Goal: Task Accomplishment & Management: Manage account settings

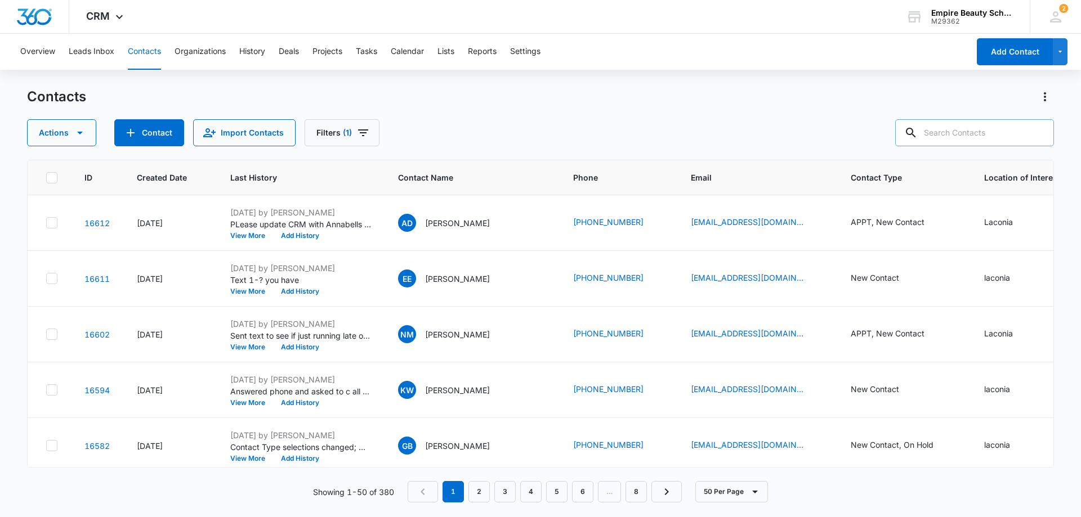
click at [994, 132] on input "text" at bounding box center [974, 132] width 159 height 27
type input "[PERSON_NAME]"
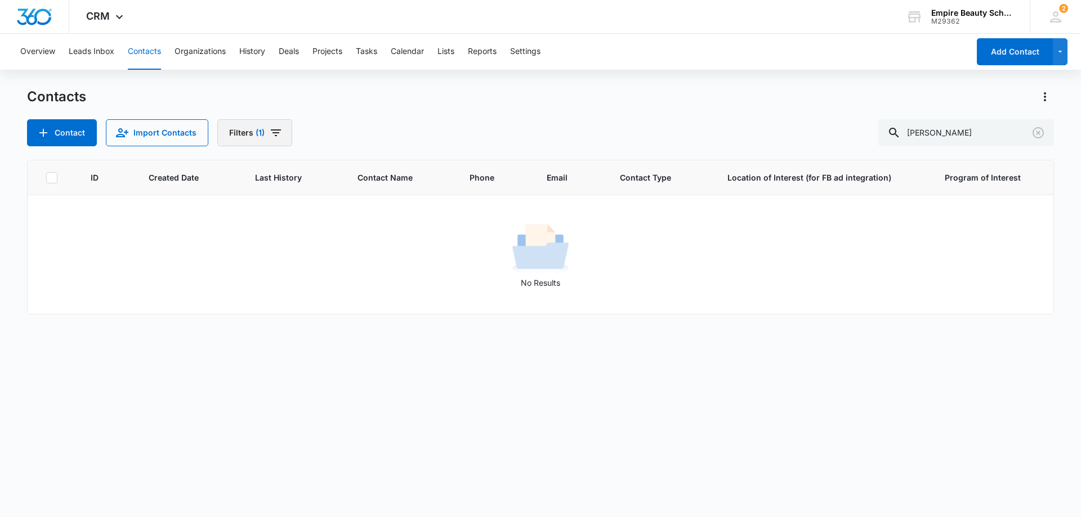
click at [273, 132] on icon "Filters" at bounding box center [276, 133] width 10 height 7
click at [302, 321] on icon "Clear" at bounding box center [302, 320] width 8 height 8
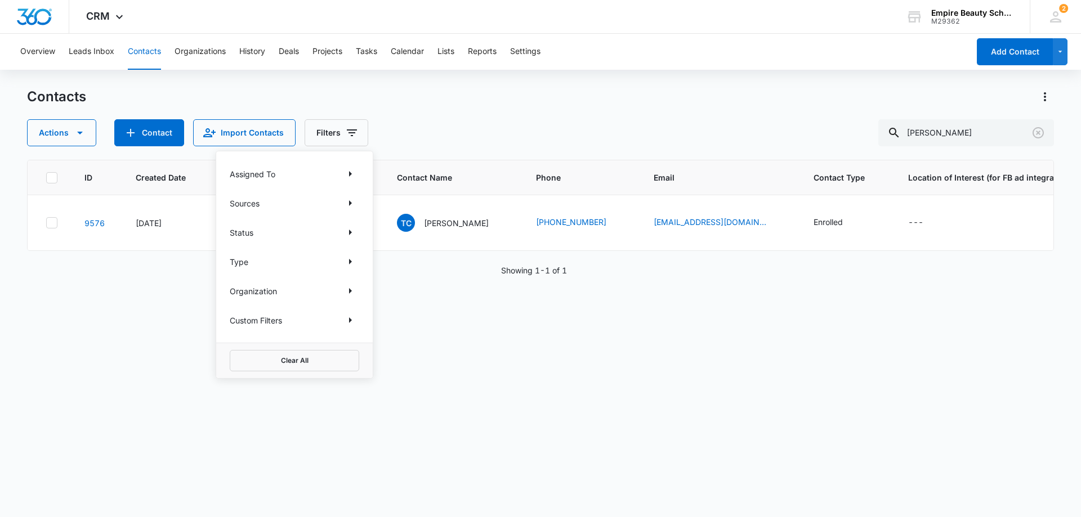
click at [450, 102] on div "Contacts" at bounding box center [540, 97] width 1027 height 18
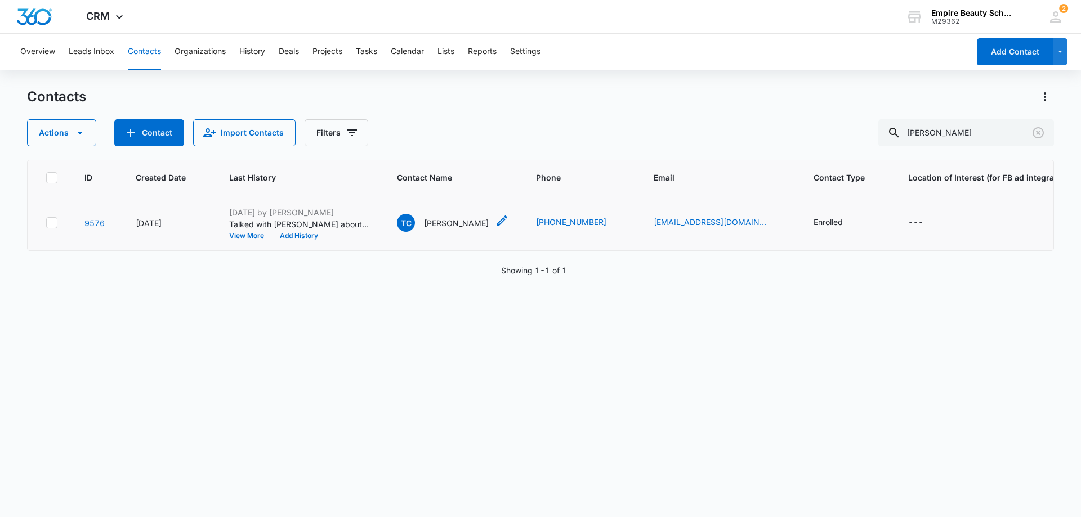
click at [441, 222] on p "[PERSON_NAME]" at bounding box center [456, 223] width 65 height 12
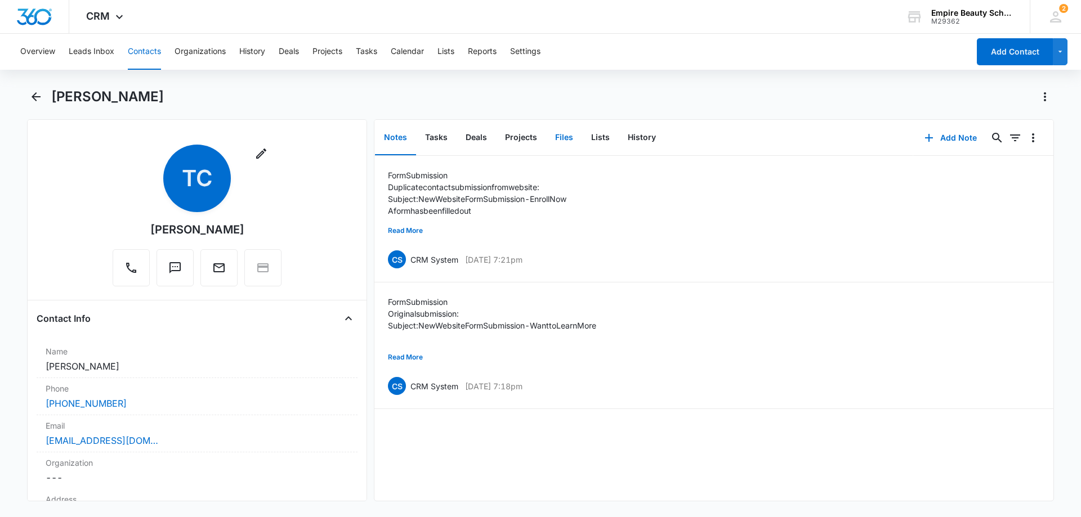
click at [566, 136] on button "Files" at bounding box center [564, 137] width 36 height 35
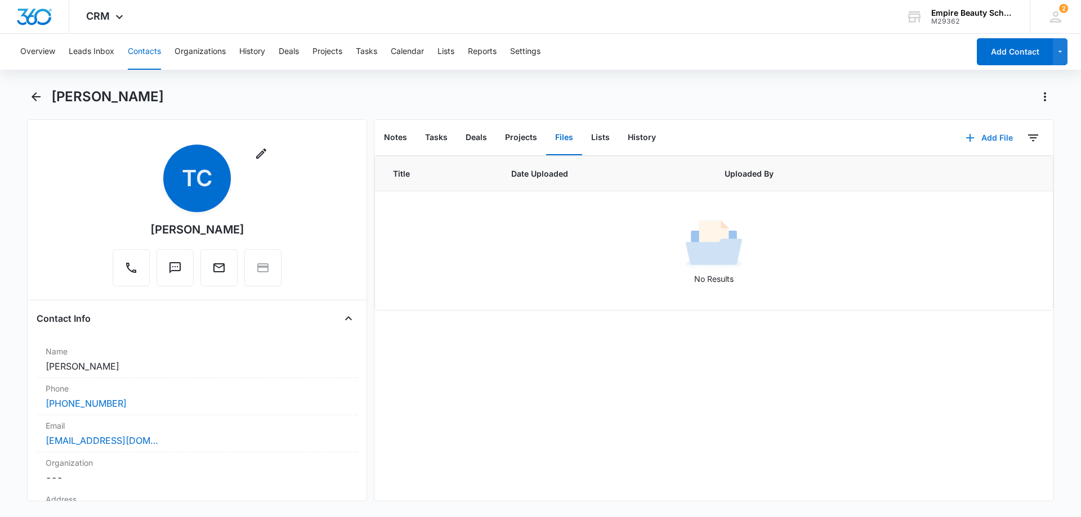
click at [990, 135] on button "Add File" at bounding box center [989, 137] width 70 height 27
click at [955, 171] on div "Upload Files" at bounding box center [974, 174] width 45 height 8
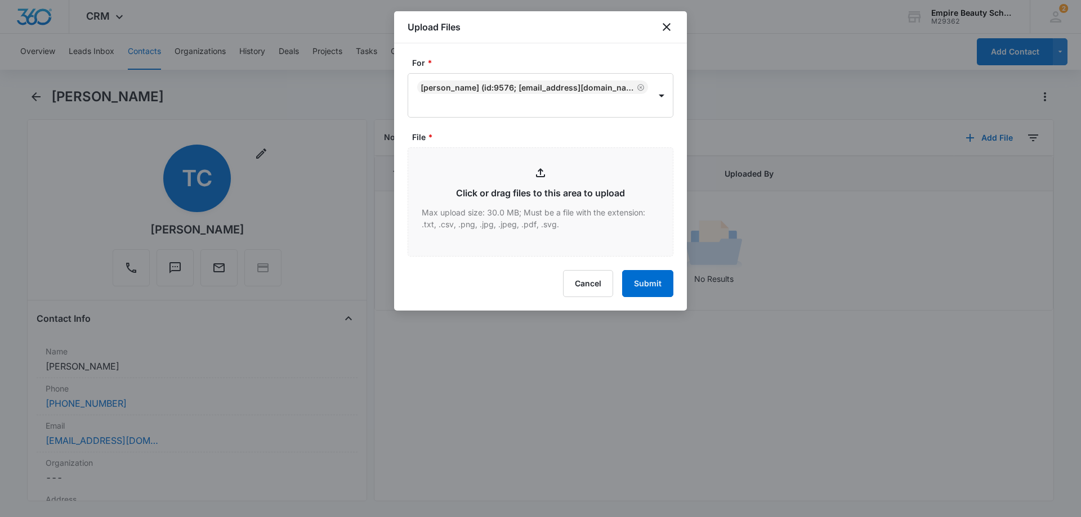
type input "C:\fakepath\[PERSON_NAME] MArch est 2023.pdf"
drag, startPoint x: 512, startPoint y: 20, endPoint x: 667, endPoint y: 33, distance: 156.0
click at [667, 33] on div "Upload Files" at bounding box center [540, 27] width 293 height 32
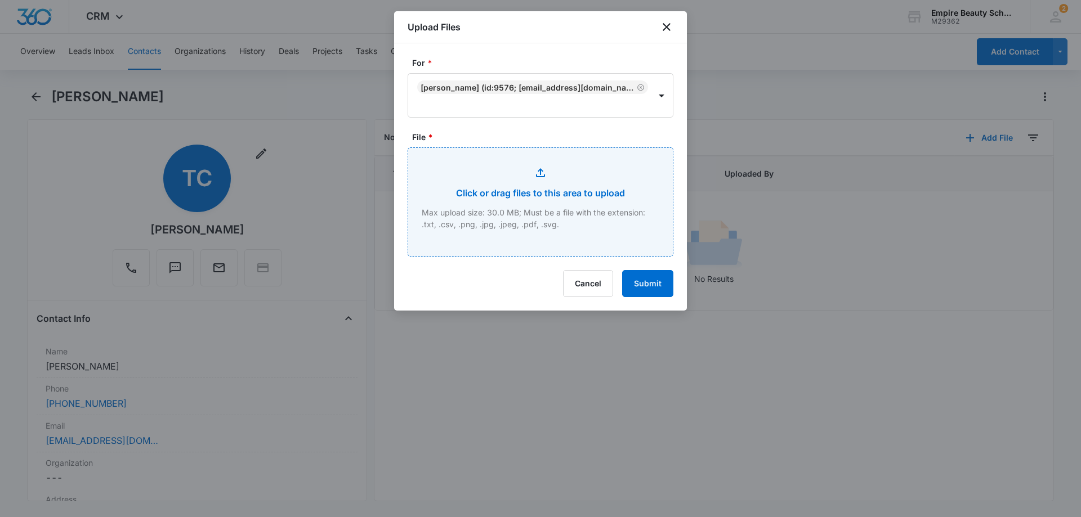
drag, startPoint x: 617, startPoint y: 221, endPoint x: 574, endPoint y: 218, distance: 42.9
click at [574, 218] on input "File *" at bounding box center [540, 202] width 265 height 108
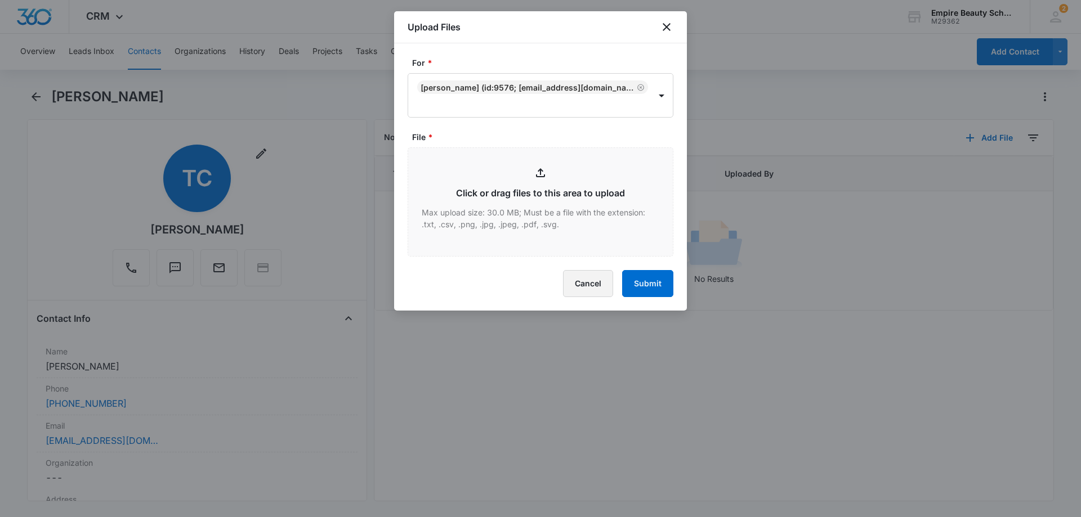
click at [588, 284] on button "Cancel" at bounding box center [588, 283] width 50 height 27
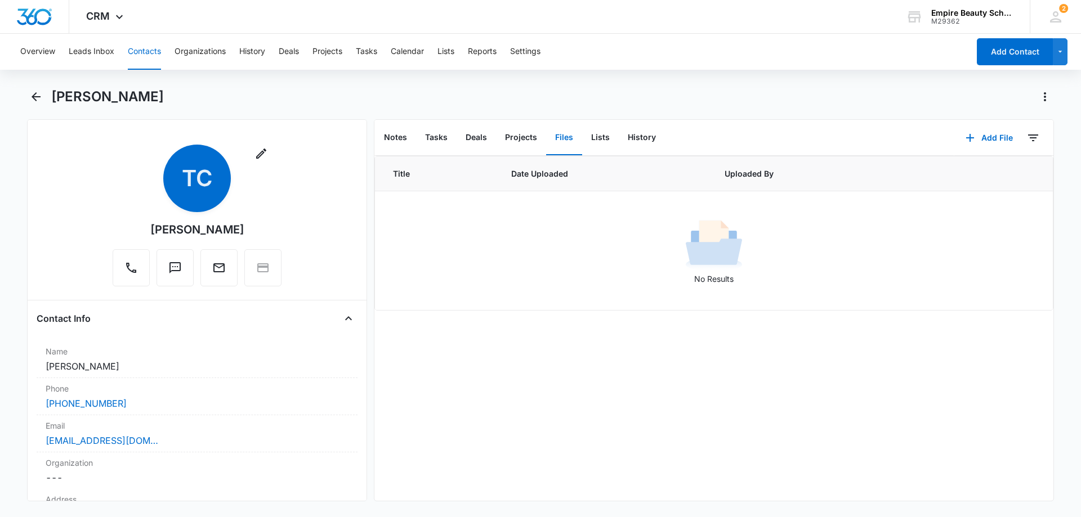
click at [144, 53] on button "Contacts" at bounding box center [144, 52] width 33 height 36
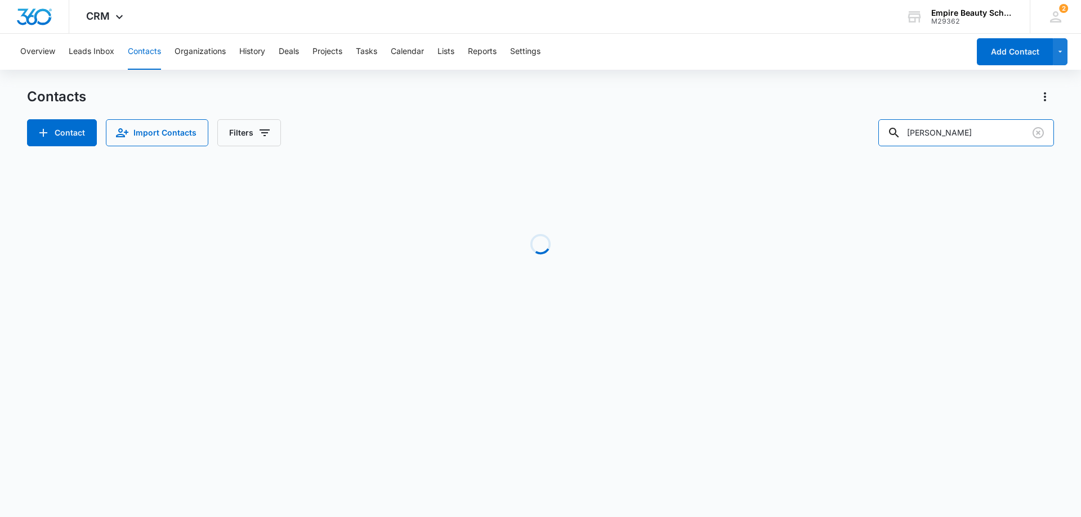
drag, startPoint x: 976, startPoint y: 130, endPoint x: 759, endPoint y: 115, distance: 217.2
click at [759, 115] on div "Contacts Contact Import Contacts Filters [PERSON_NAME]" at bounding box center [540, 117] width 1027 height 59
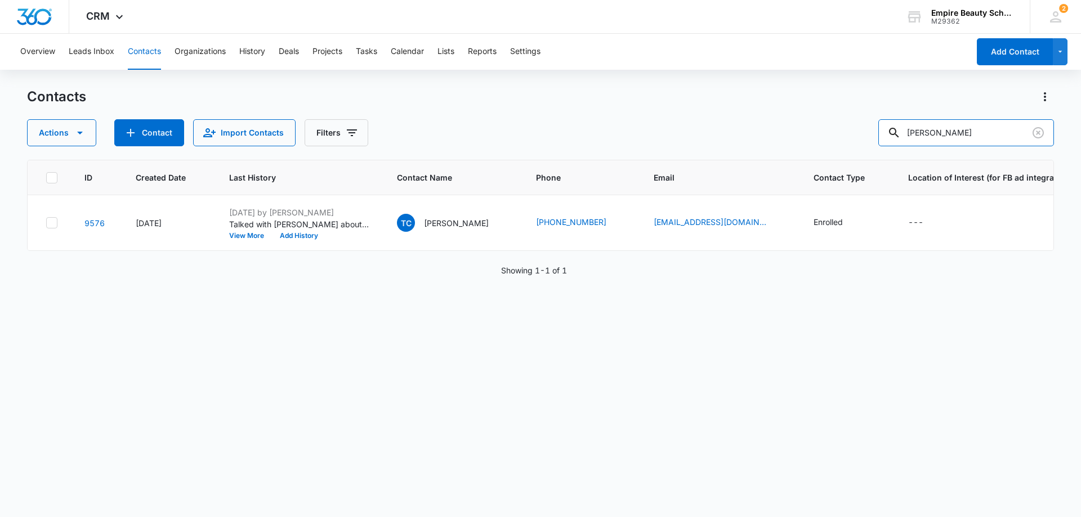
type input "[PERSON_NAME]"
click at [1036, 131] on icon "Clear" at bounding box center [1039, 133] width 14 height 14
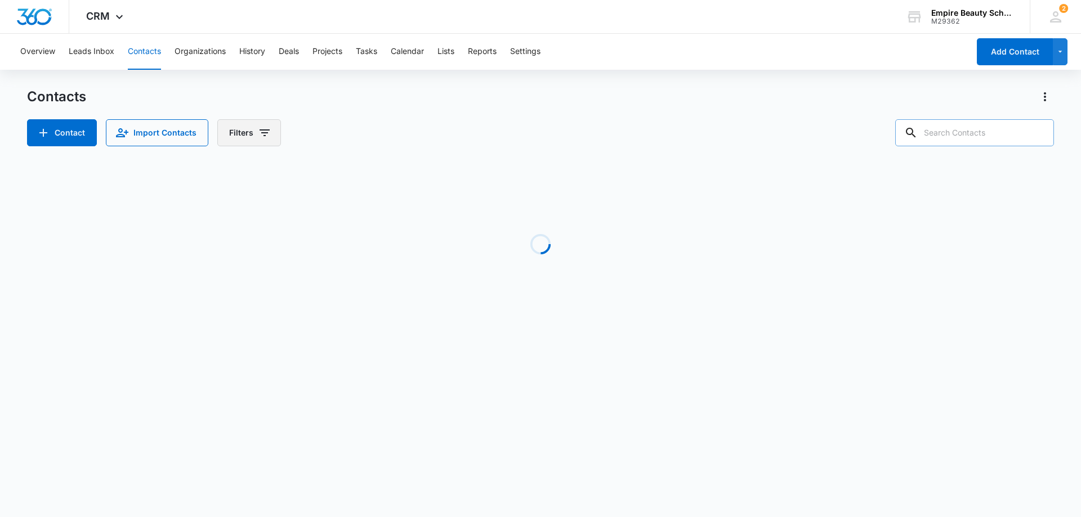
click at [259, 136] on icon "Filters" at bounding box center [265, 133] width 14 height 14
click at [353, 324] on icon "Show Custom Filters filters" at bounding box center [350, 321] width 14 height 14
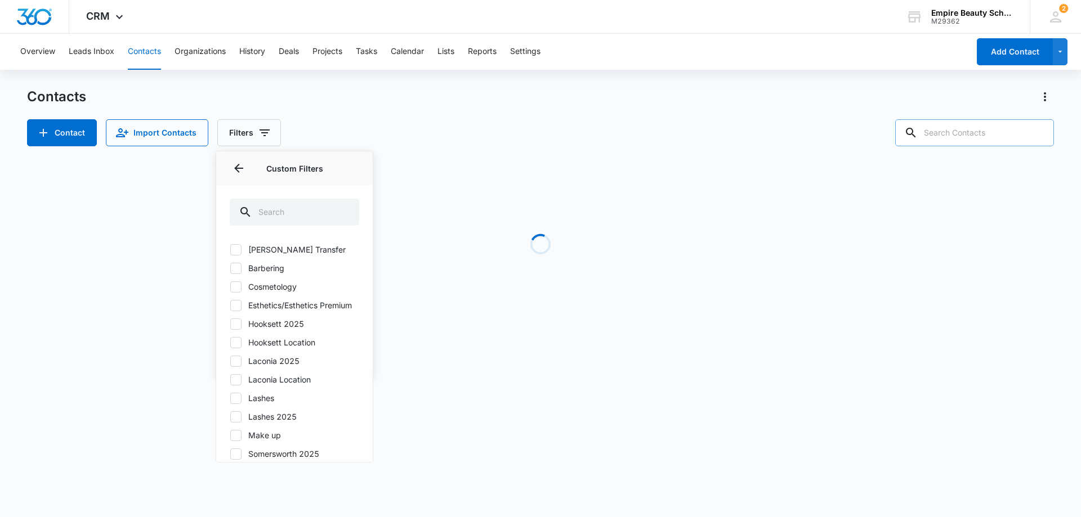
click at [235, 367] on icon at bounding box center [236, 361] width 10 height 10
click at [230, 361] on input "Laconia 2025" at bounding box center [230, 361] width 1 height 1
checkbox input "true"
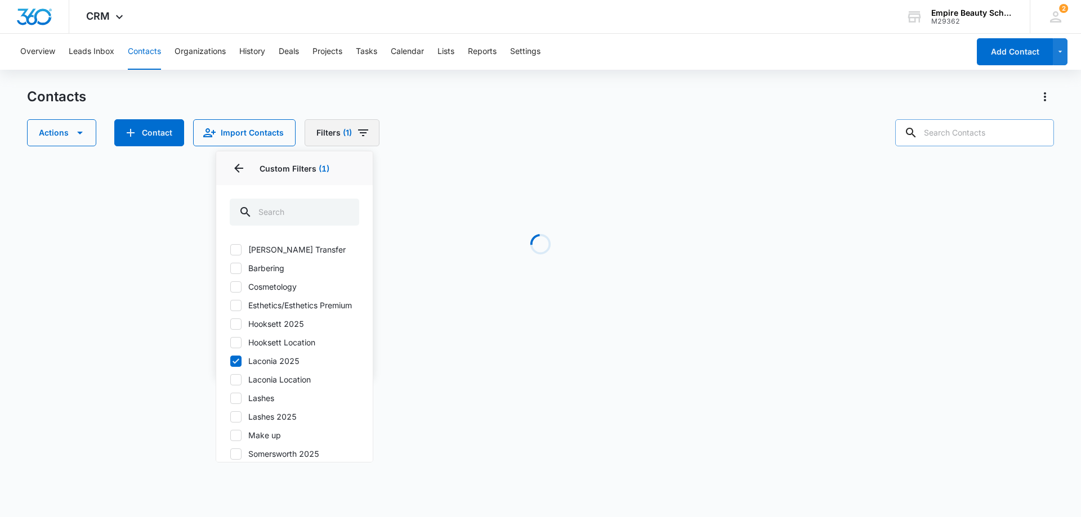
click at [323, 141] on button "Filters (1)" at bounding box center [342, 132] width 75 height 27
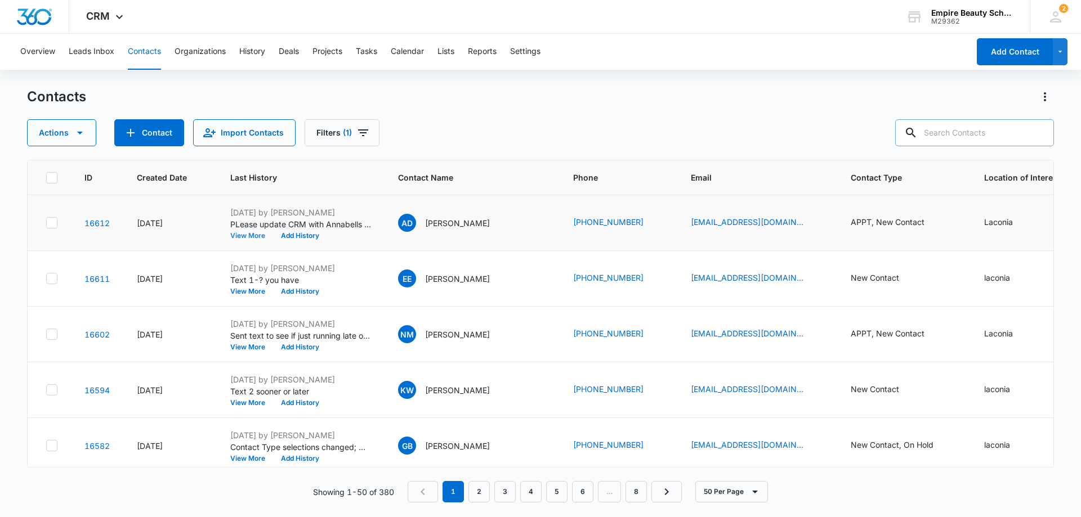
click at [238, 236] on button "View More" at bounding box center [251, 236] width 43 height 7
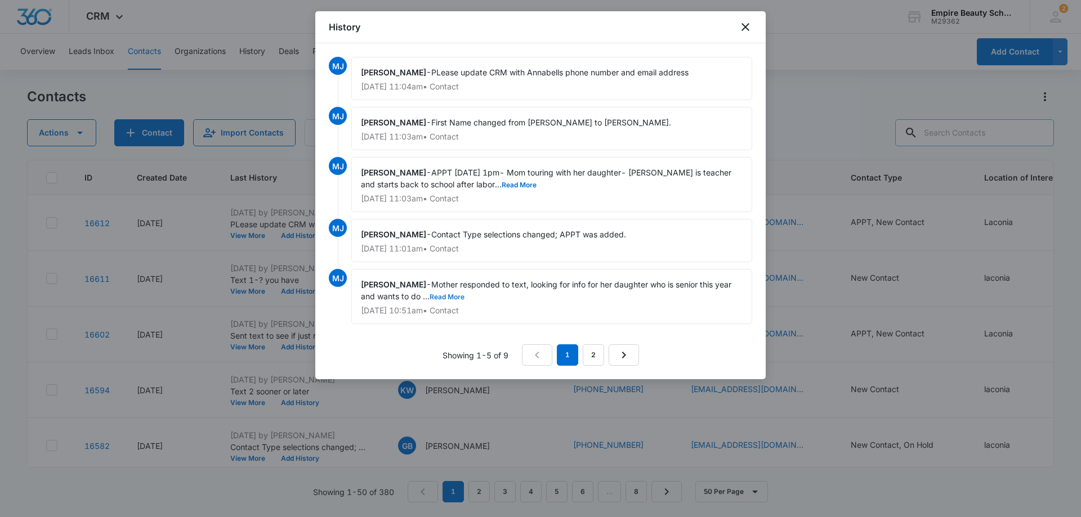
click at [438, 297] on button "Read More" at bounding box center [447, 297] width 35 height 7
click at [744, 27] on icon "close" at bounding box center [746, 27] width 14 height 14
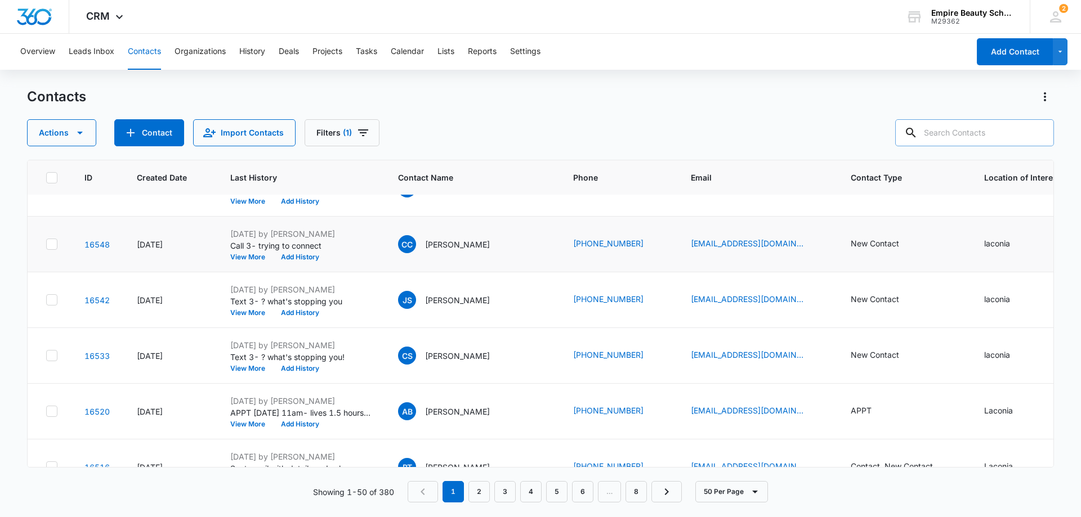
scroll to position [450, 0]
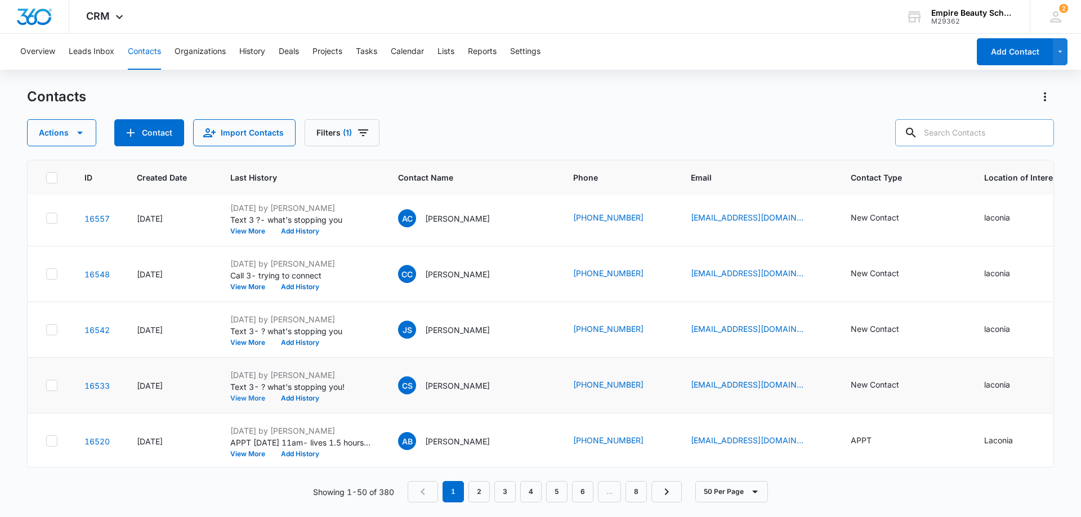
click at [247, 400] on button "View More" at bounding box center [251, 398] width 43 height 7
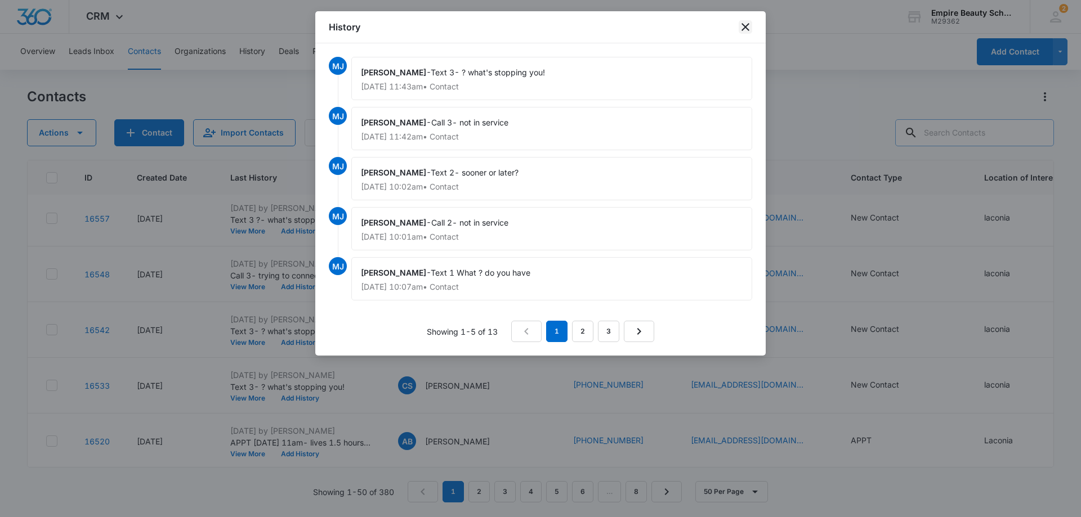
click at [743, 22] on icon "close" at bounding box center [746, 27] width 14 height 14
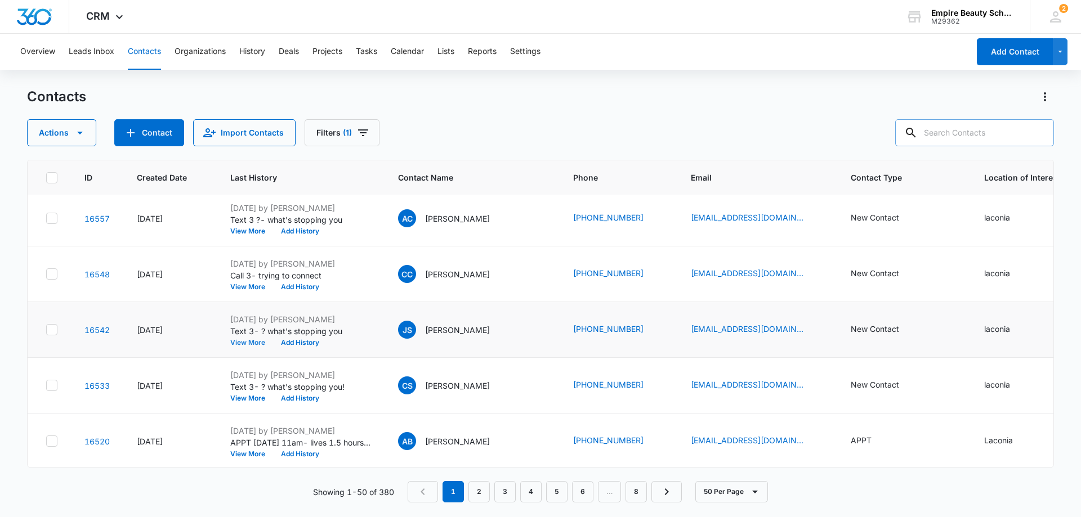
click at [251, 342] on button "View More" at bounding box center [251, 343] width 43 height 7
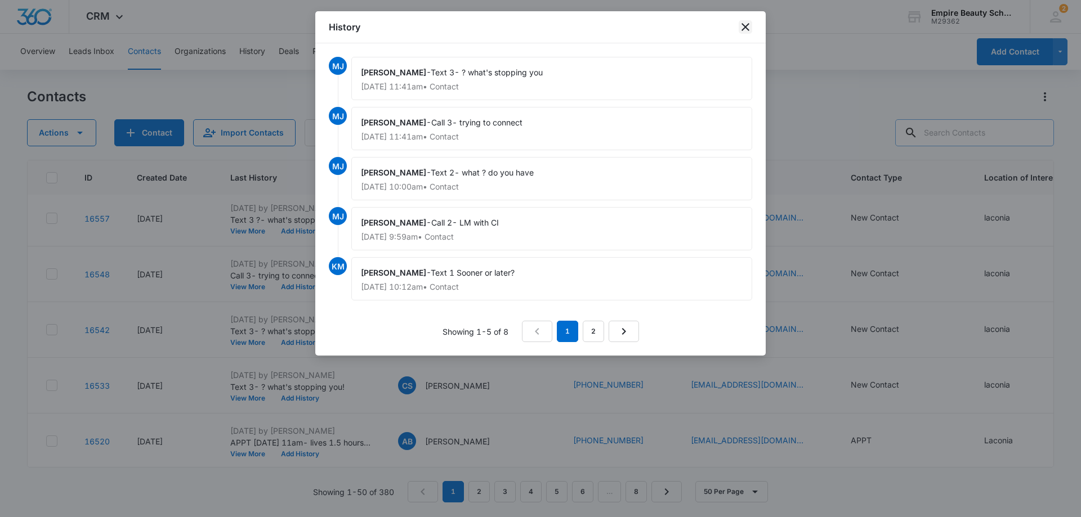
click at [747, 25] on icon "close" at bounding box center [746, 27] width 14 height 14
